Goal: Transaction & Acquisition: Purchase product/service

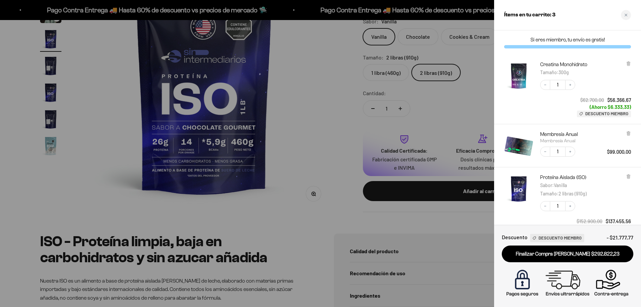
scroll to position [0, 784]
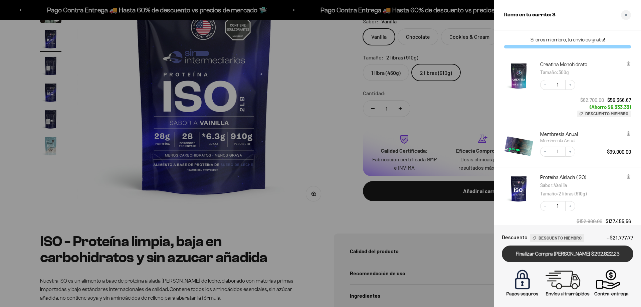
click at [572, 256] on link "Finalizar Compra [PERSON_NAME] $292.822,23" at bounding box center [566, 253] width 131 height 17
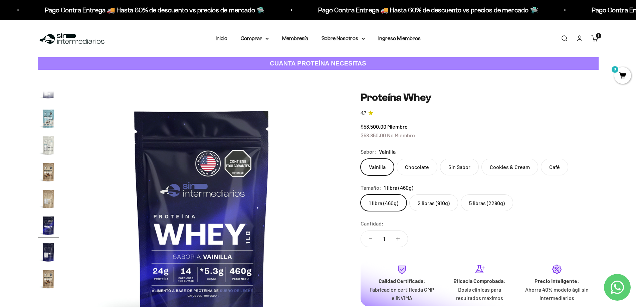
click at [494, 204] on label "5 libras (2280g)" at bounding box center [486, 202] width 52 height 17
click at [360, 194] on input "5 libras (2280g)" at bounding box center [360, 194] width 0 height 0
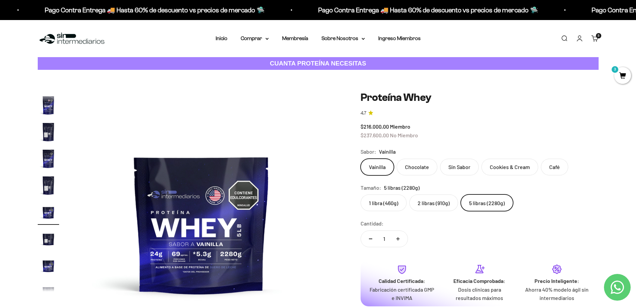
scroll to position [119, 0]
click at [391, 202] on label "1 libra (460g)" at bounding box center [383, 202] width 46 height 17
click at [360, 194] on input "1 libra (460g)" at bounding box center [360, 194] width 0 height 0
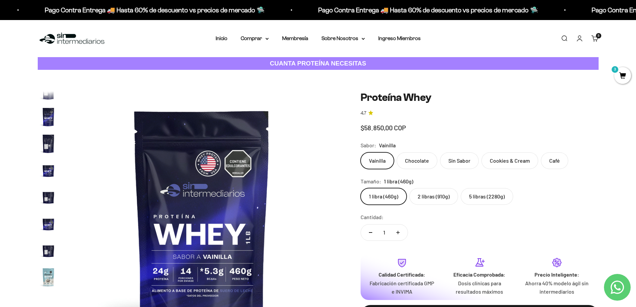
scroll to position [321, 0]
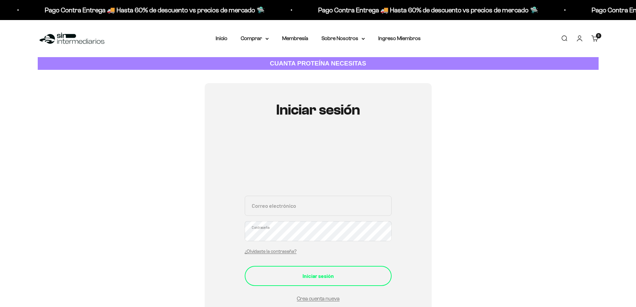
type input "[EMAIL_ADDRESS][DOMAIN_NAME]"
click at [306, 271] on button "Iniciar sesión" at bounding box center [318, 276] width 147 height 20
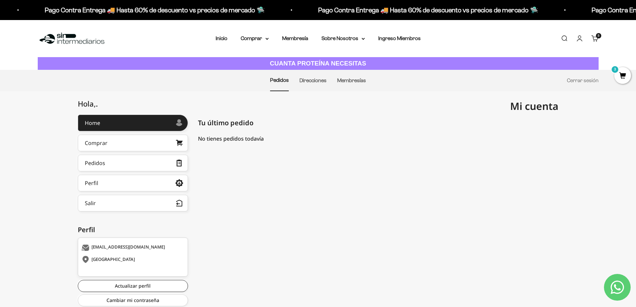
click at [317, 85] on li "Direcciones" at bounding box center [312, 80] width 27 height 21
click at [317, 82] on link "Direcciones" at bounding box center [312, 80] width 27 height 6
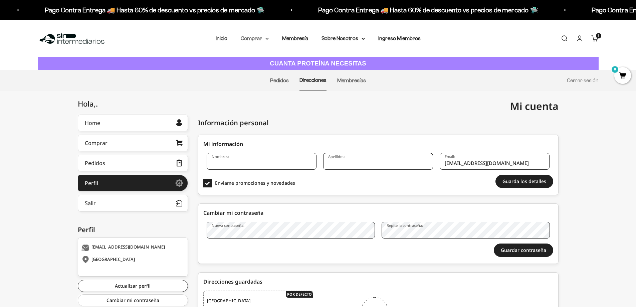
click at [255, 40] on summary "Comprar" at bounding box center [255, 38] width 28 height 9
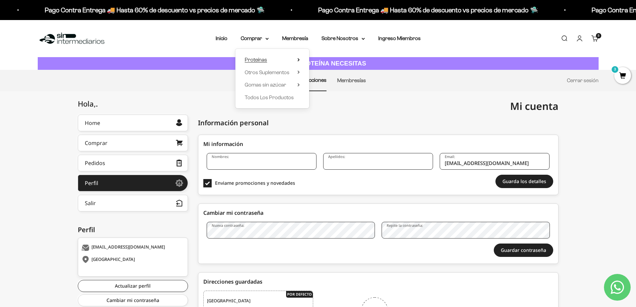
click at [297, 58] on icon at bounding box center [298, 59] width 2 height 3
click at [298, 74] on summary "Otros Suplementos" at bounding box center [272, 72] width 55 height 9
click at [299, 85] on icon at bounding box center [298, 84] width 2 height 3
click at [290, 98] on span "Todos Los Productos" at bounding box center [269, 97] width 49 height 6
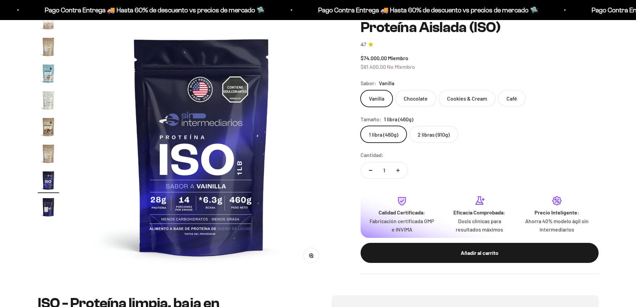
scroll to position [100, 0]
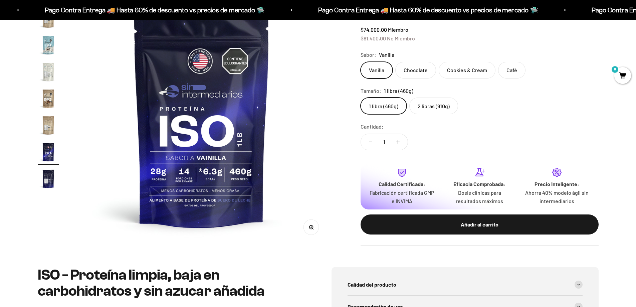
click at [43, 74] on img "Ir al artículo 13" at bounding box center [48, 71] width 21 height 21
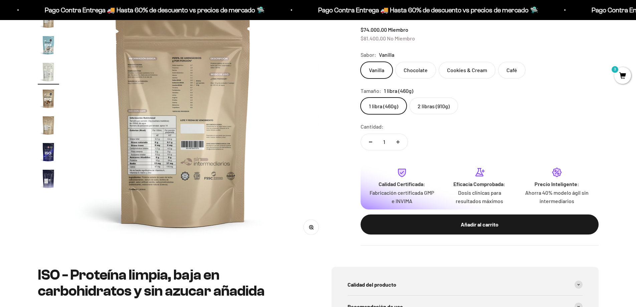
scroll to position [199, 0]
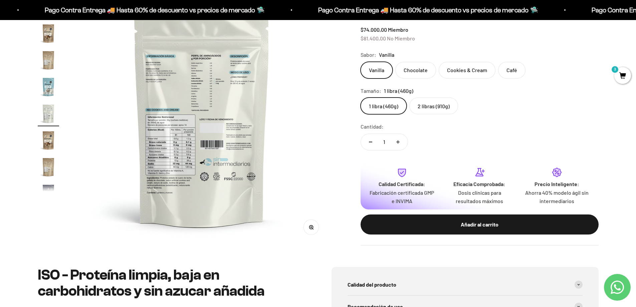
click at [170, 138] on img at bounding box center [201, 117] width 253 height 253
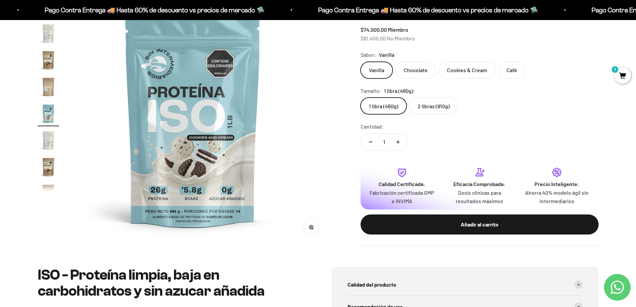
scroll to position [0, 2874]
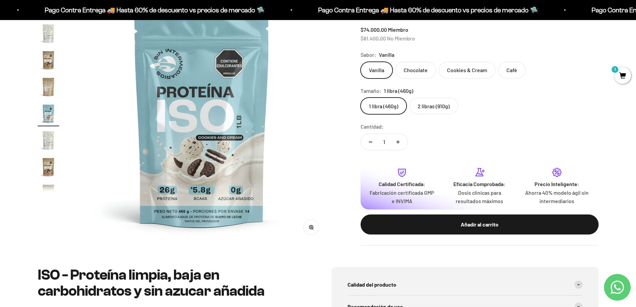
click at [51, 136] on img "Ir al artículo 13" at bounding box center [48, 139] width 21 height 21
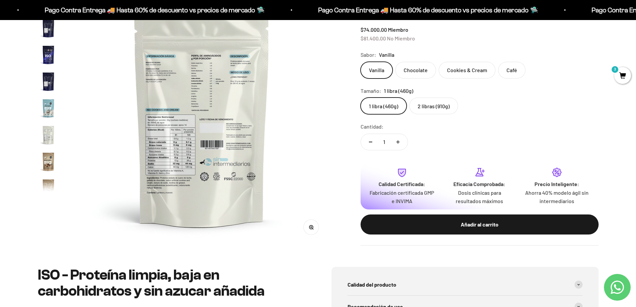
scroll to position [0, 0]
click at [51, 102] on img "Ir al artículo 5" at bounding box center [48, 98] width 21 height 21
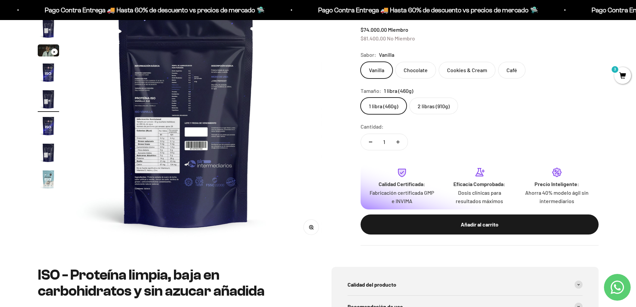
scroll to position [0, 1045]
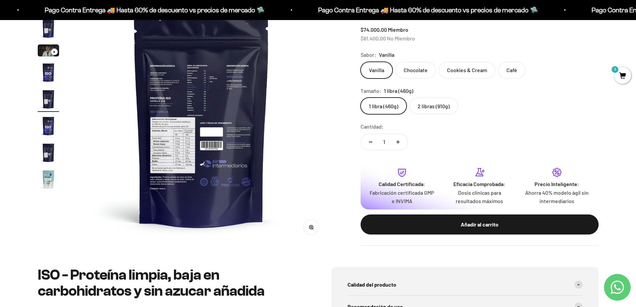
click at [50, 175] on img "Ir al artículo 8" at bounding box center [48, 178] width 21 height 21
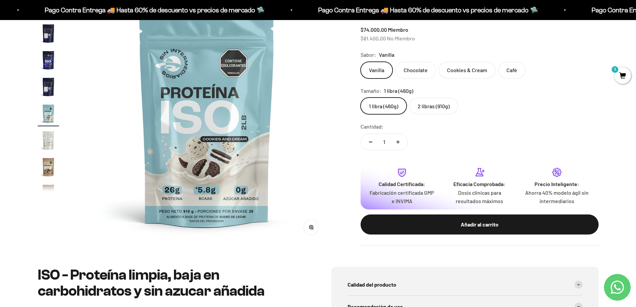
scroll to position [0, 1829]
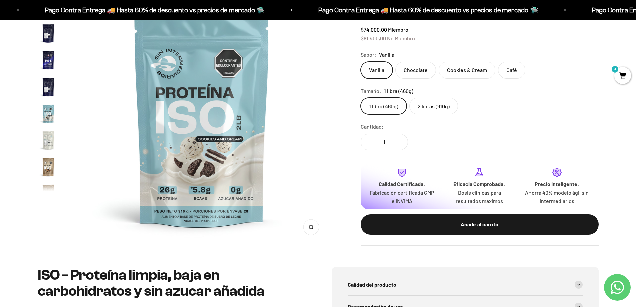
click at [48, 141] on img "Ir al artículo 9" at bounding box center [48, 139] width 21 height 21
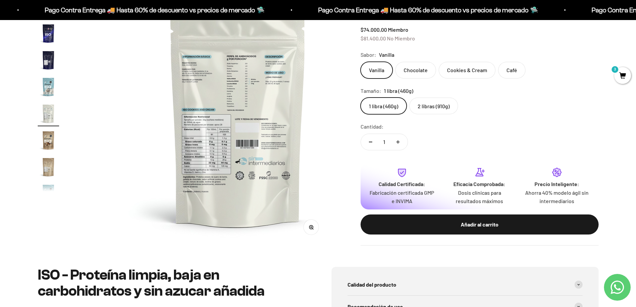
scroll to position [0, 2091]
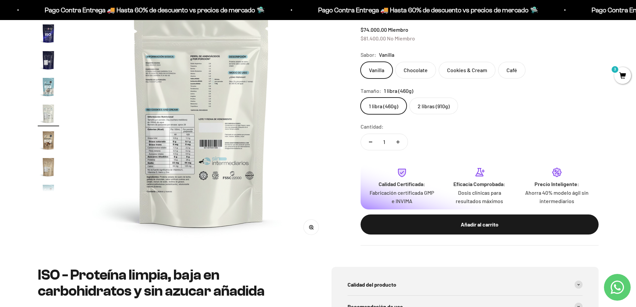
click at [49, 120] on img "Ir al artículo 9" at bounding box center [48, 113] width 21 height 21
click at [49, 112] on img "Ir al artículo 9" at bounding box center [48, 113] width 21 height 21
click at [42, 82] on img "Ir al artículo 8" at bounding box center [48, 86] width 21 height 21
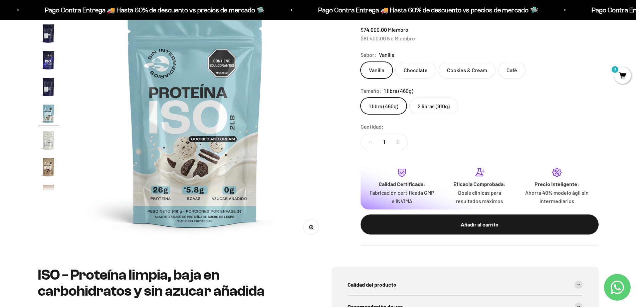
scroll to position [0, 1829]
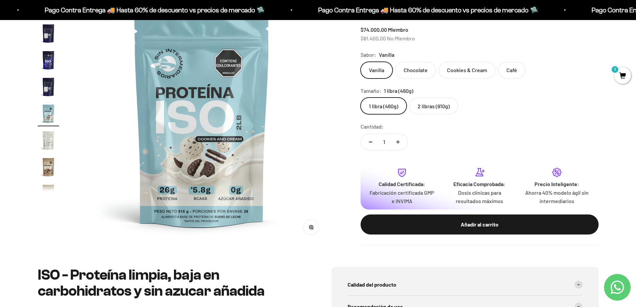
click at [43, 87] on img "Ir al artículo 7" at bounding box center [48, 86] width 21 height 21
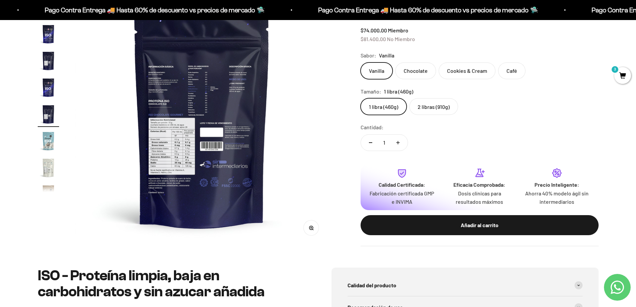
scroll to position [100, 0]
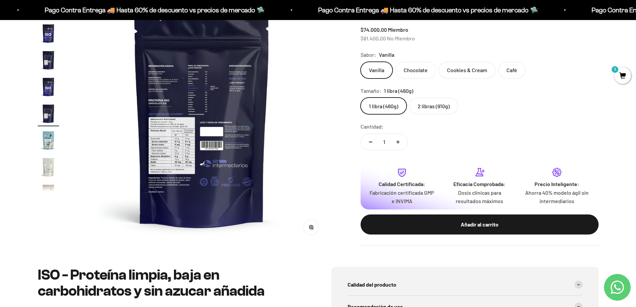
click at [49, 188] on img "Ir al artículo 10" at bounding box center [48, 193] width 21 height 21
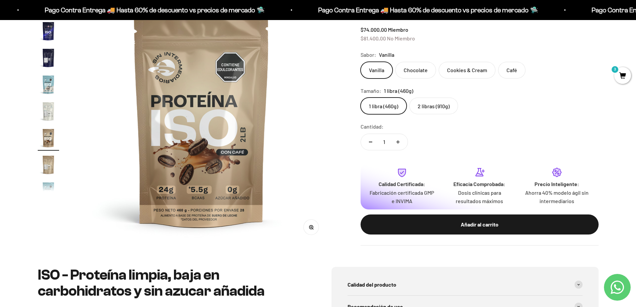
scroll to position [19, 0]
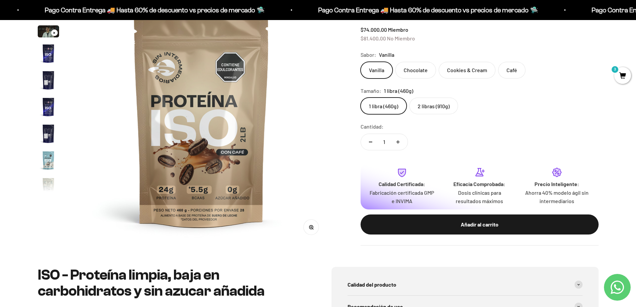
click at [48, 110] on img "Ir al artículo 6" at bounding box center [48, 106] width 21 height 21
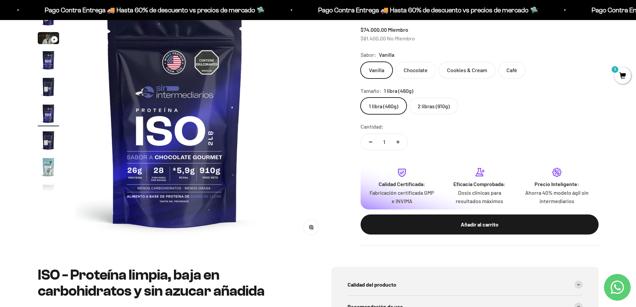
scroll to position [0, 1307]
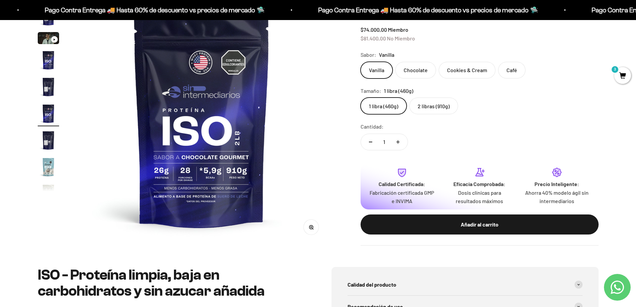
click at [48, 37] on img "Ir al artículo 3" at bounding box center [48, 38] width 21 height 12
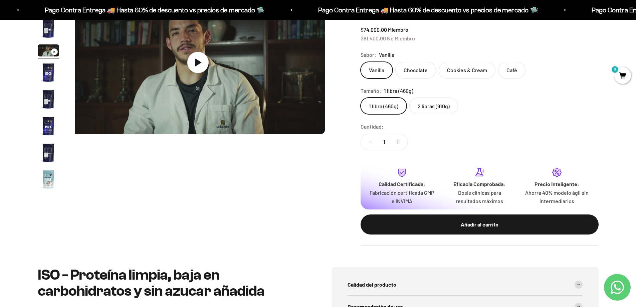
scroll to position [0, 0]
